Goal: Task Accomplishment & Management: Use online tool/utility

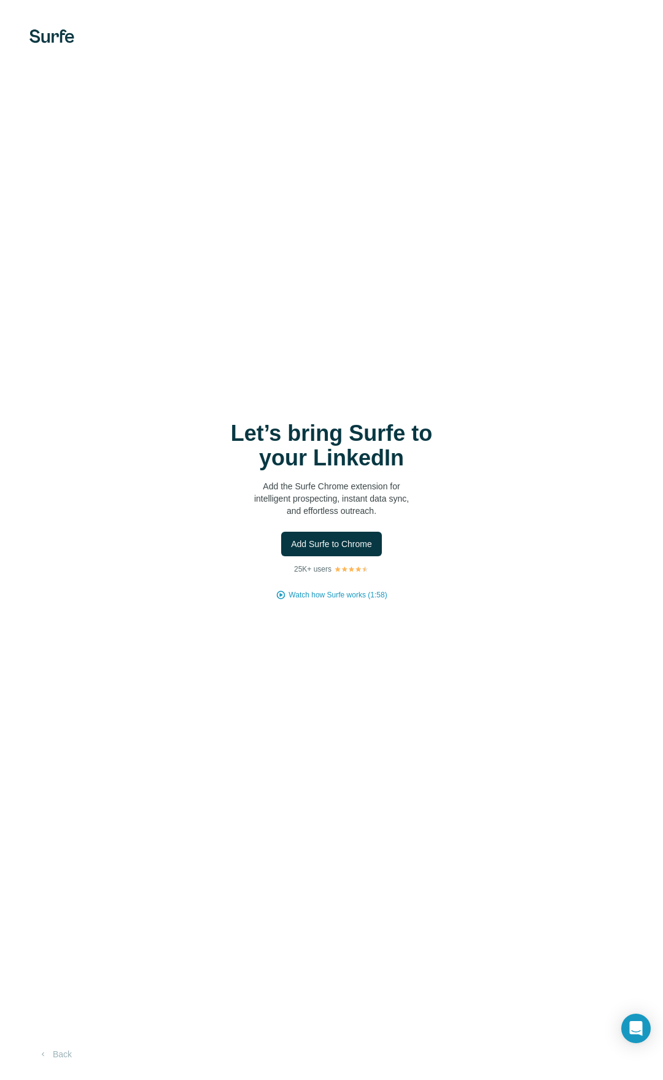
click at [321, 453] on h1 "Let’s bring Surfe to your LinkedIn" at bounding box center [332, 445] width 246 height 49
click at [316, 543] on span "Add Surfe to Chrome" at bounding box center [331, 544] width 81 height 12
click at [332, 594] on span "Watch how Surfe works (1:58)" at bounding box center [338, 594] width 98 height 11
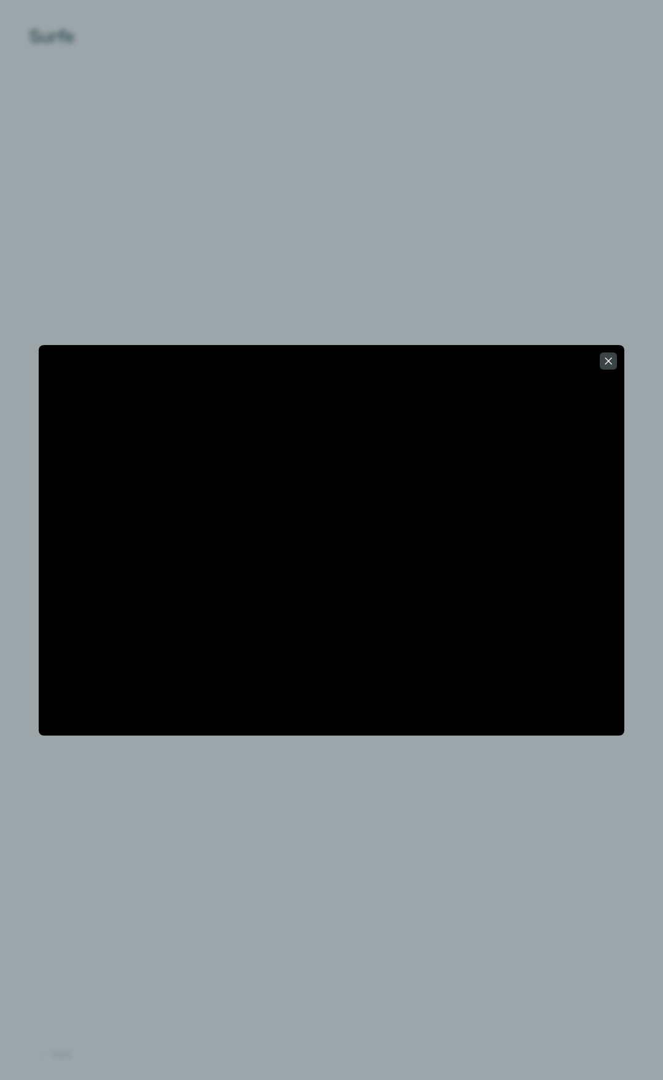
click at [599, 365] on div at bounding box center [332, 540] width 586 height 366
click at [616, 361] on button "button" at bounding box center [608, 360] width 17 height 17
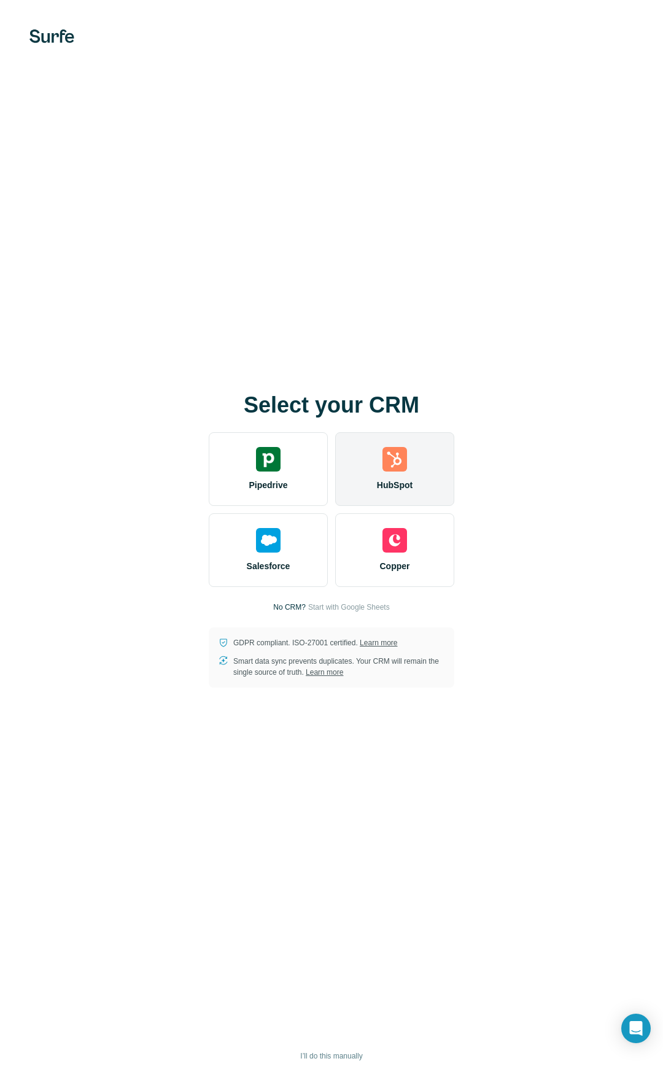
click at [373, 463] on div "HubSpot" at bounding box center [394, 469] width 119 height 74
